Goal: Transaction & Acquisition: Obtain resource

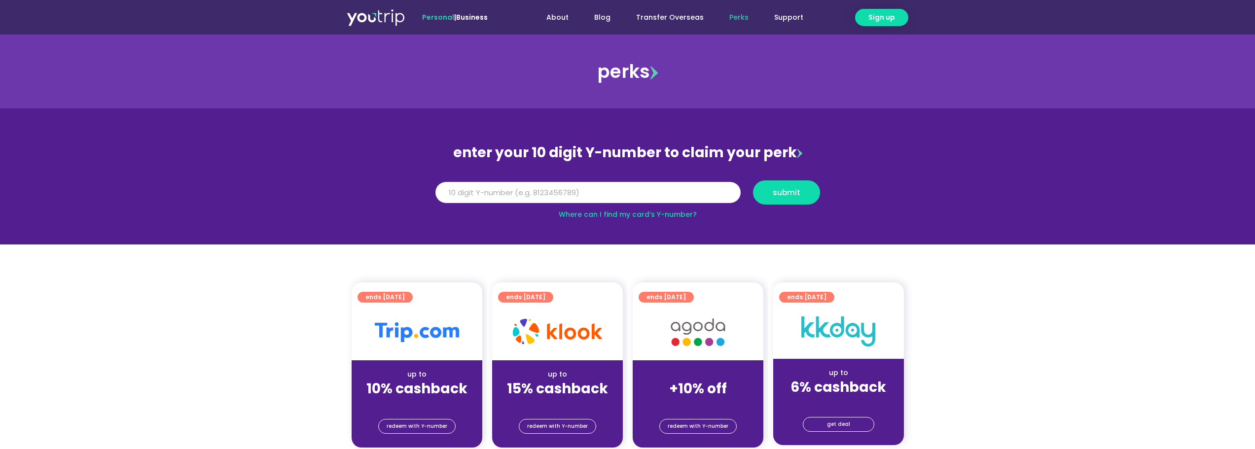
click at [585, 189] on input "Y Number" at bounding box center [587, 193] width 305 height 22
type input "8170133470"
click at [798, 194] on span "submit" at bounding box center [787, 192] width 28 height 7
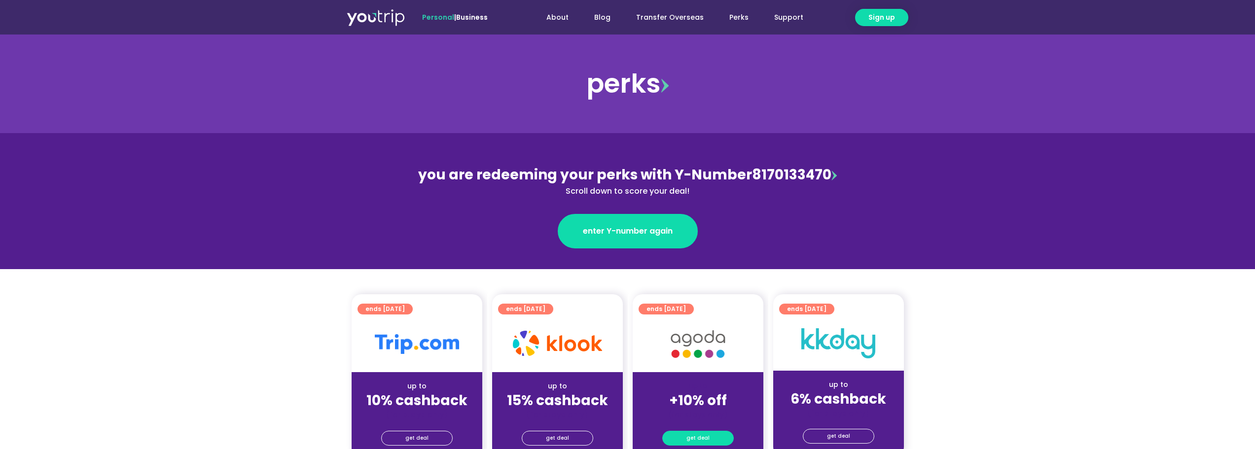
click at [699, 436] on span "get deal" at bounding box center [697, 438] width 23 height 14
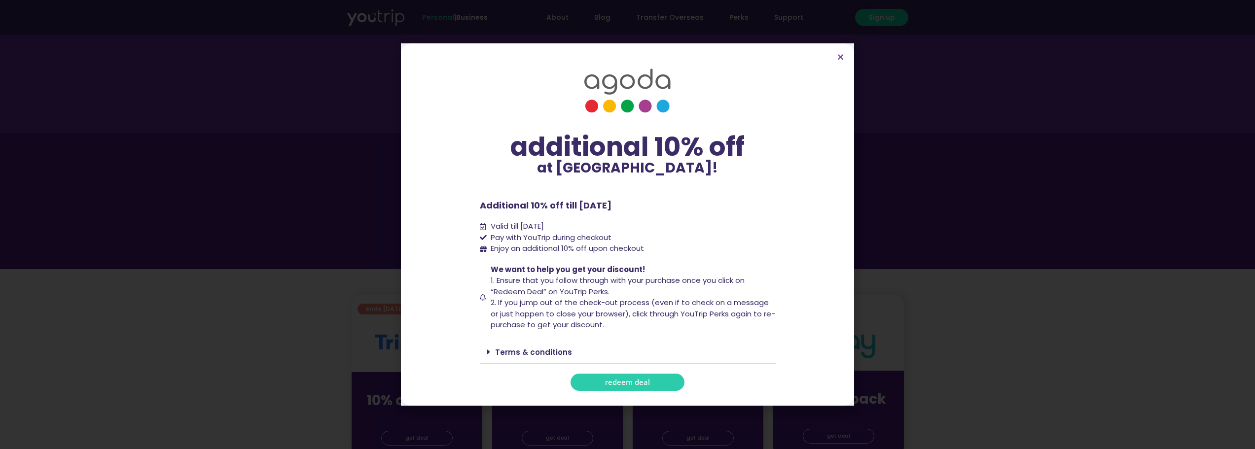
click at [655, 380] on link "redeem deal" at bounding box center [627, 382] width 114 height 17
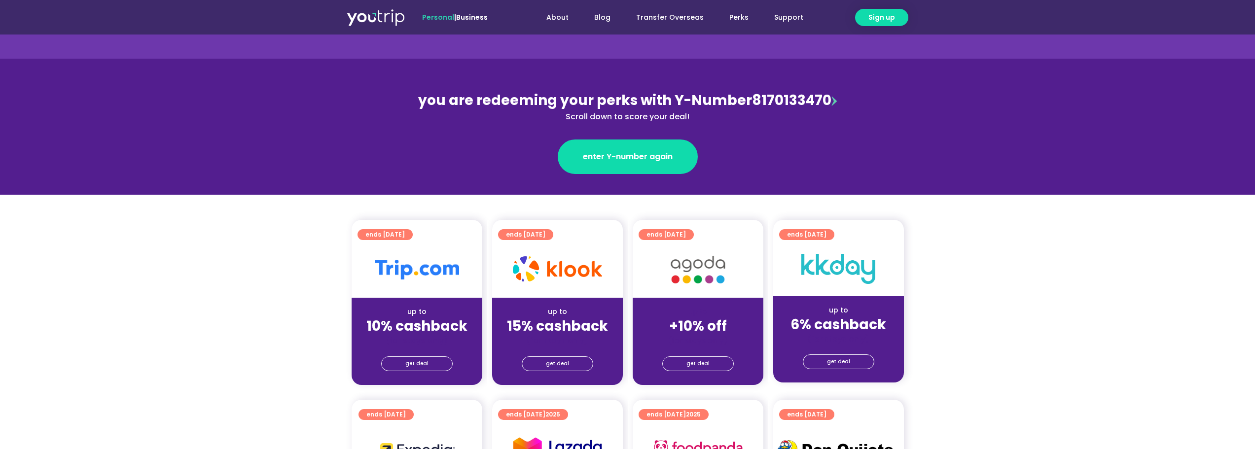
scroll to position [99, 0]
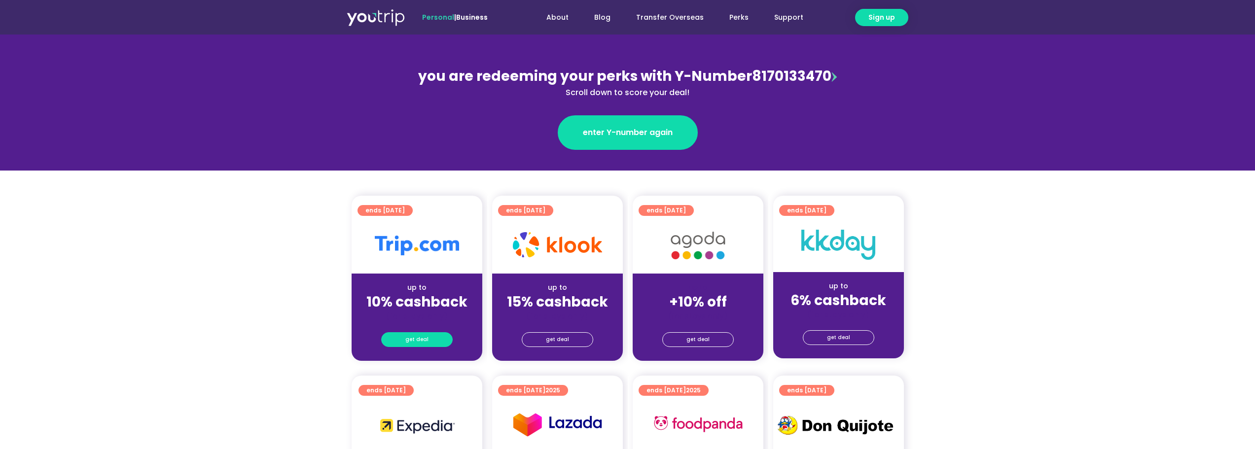
click at [421, 338] on span "get deal" at bounding box center [416, 340] width 23 height 14
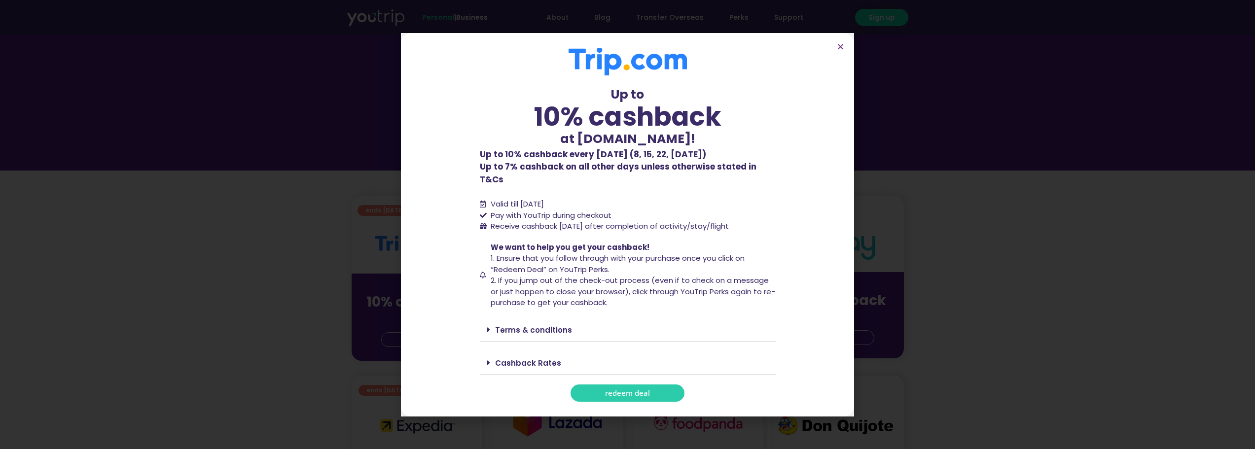
click at [652, 387] on link "redeem deal" at bounding box center [627, 393] width 114 height 17
